Goal: Task Accomplishment & Management: Manage account settings

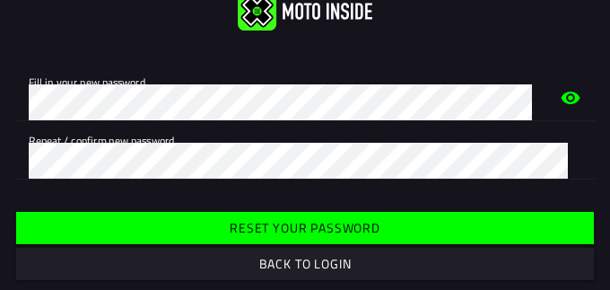
click at [559, 100] on icon "eye" at bounding box center [570, 97] width 22 height 57
click at [0, 0] on slot "Reset your password" at bounding box center [0, 0] width 0 height 0
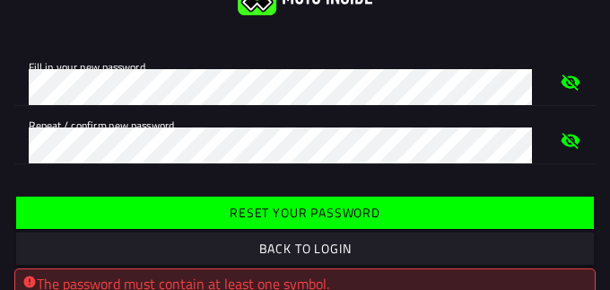
click at [0, 0] on slot "Reset your password" at bounding box center [0, 0] width 0 height 0
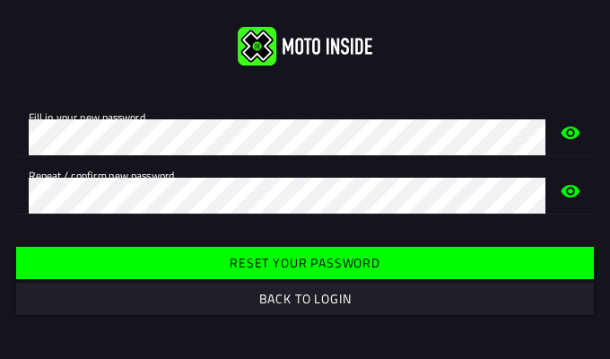
click at [565, 187] on icon "eye" at bounding box center [570, 190] width 19 height 13
click at [576, 133] on icon "eye" at bounding box center [570, 133] width 19 height 16
click at [571, 137] on icon "eye" at bounding box center [570, 132] width 19 height 13
click at [0, 0] on slot "Reset your password" at bounding box center [0, 0] width 0 height 0
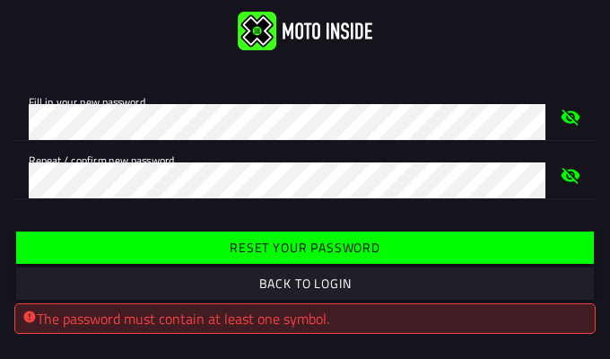
click at [367, 320] on div "The password must contain at least one symbol." at bounding box center [304, 318] width 565 height 22
click at [478, 155] on div "Repeat / confirm new password." at bounding box center [287, 169] width 516 height 57
click at [160, 211] on div "Fill in your new password. Repeat / confirm new password." at bounding box center [305, 140] width 610 height 145
click at [0, 0] on slot "Reset your password" at bounding box center [0, 0] width 0 height 0
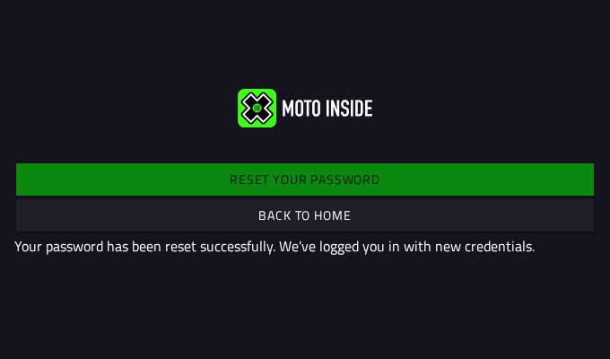
click at [332, 225] on span "Back to home" at bounding box center [305, 215] width 550 height 32
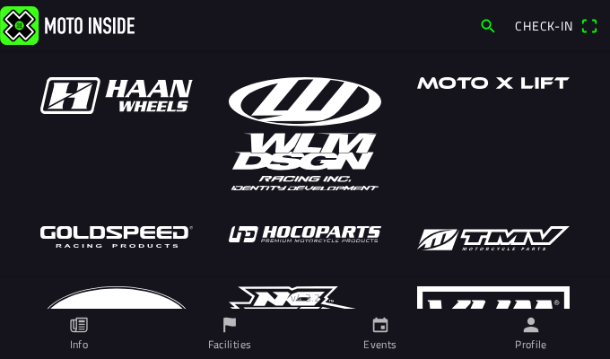
scroll to position [253, 0]
